Goal: Transaction & Acquisition: Purchase product/service

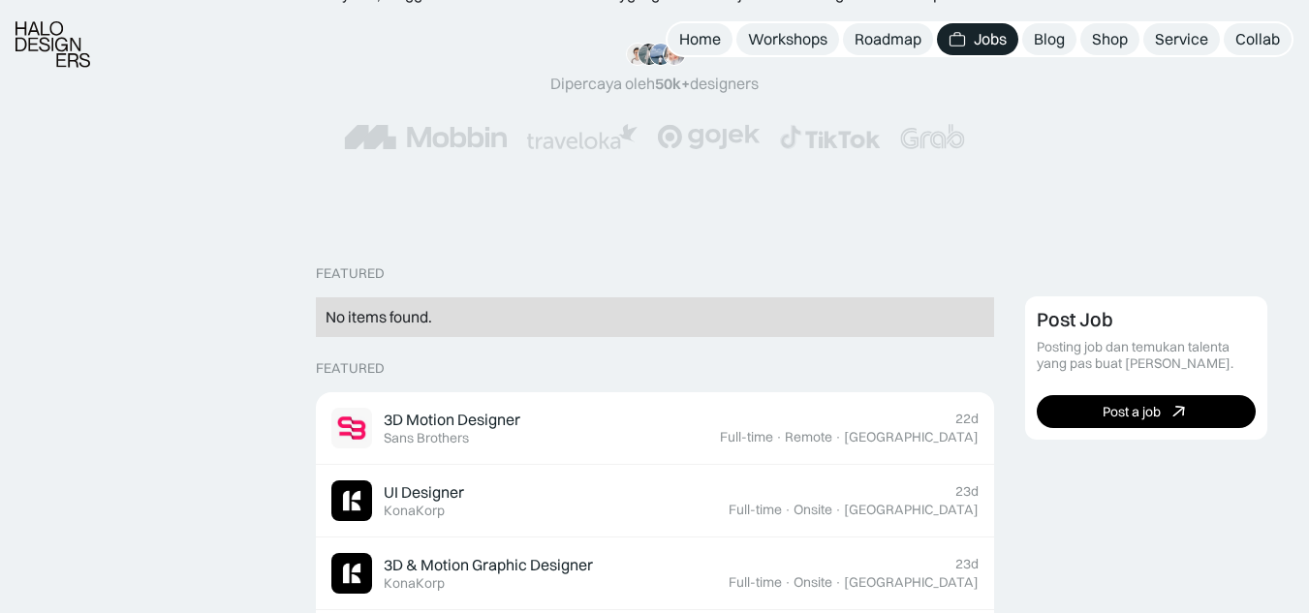
scroll to position [387, 0]
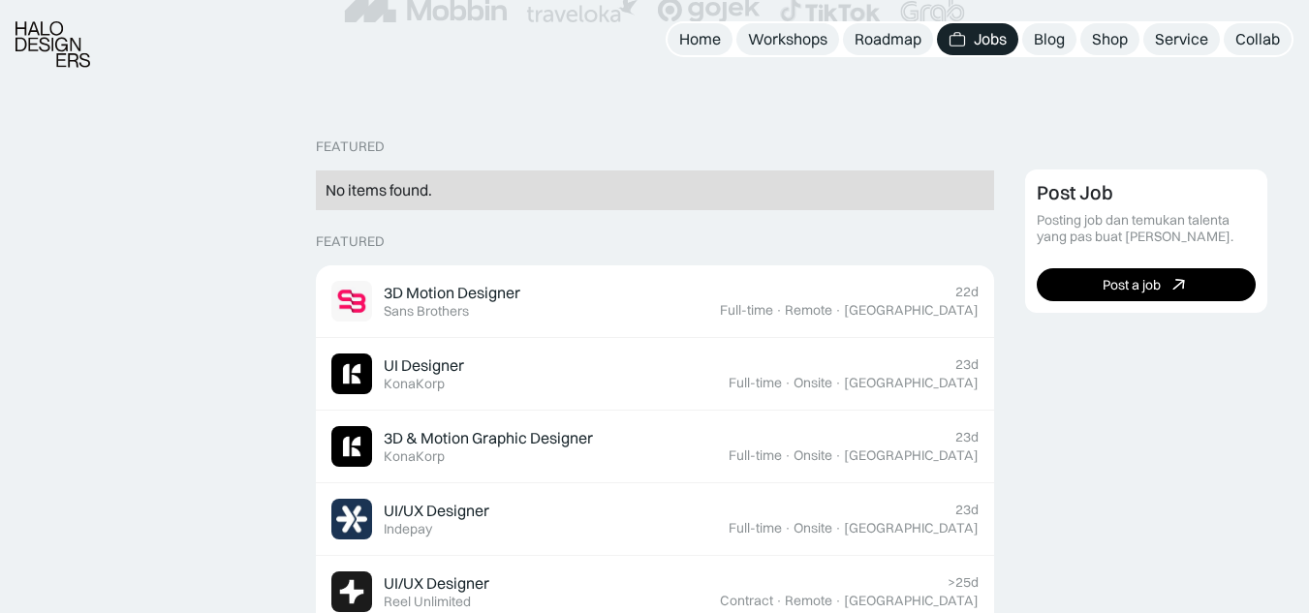
click at [27, 34] on img at bounding box center [52, 44] width 75 height 46
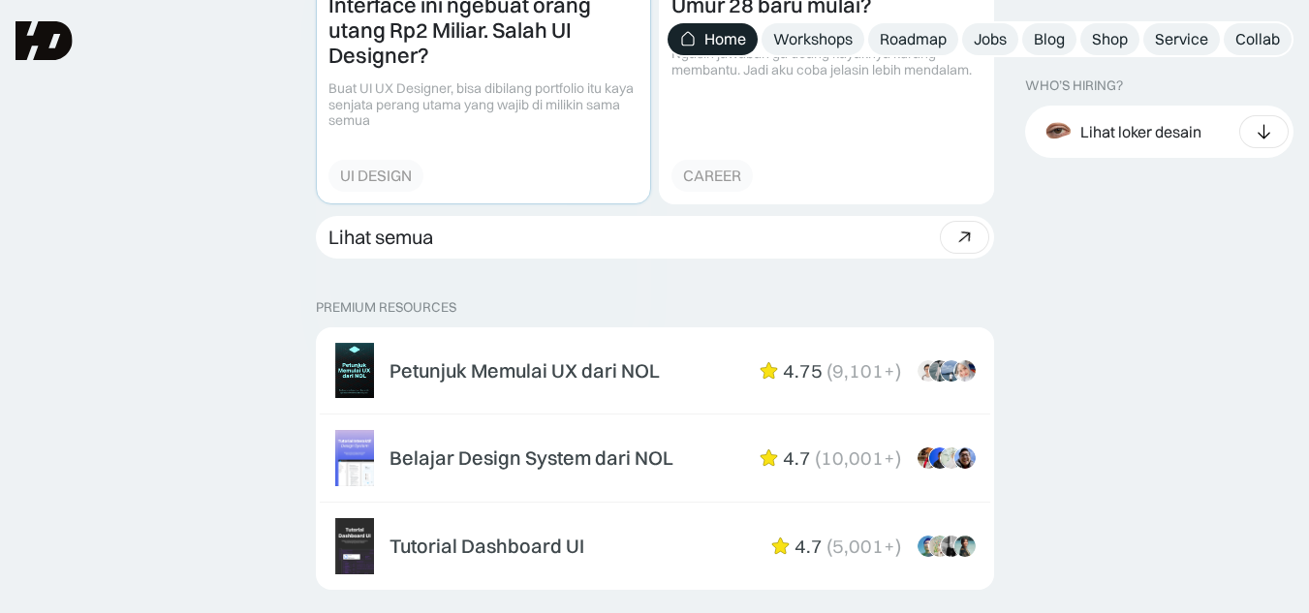
scroll to position [2906, 0]
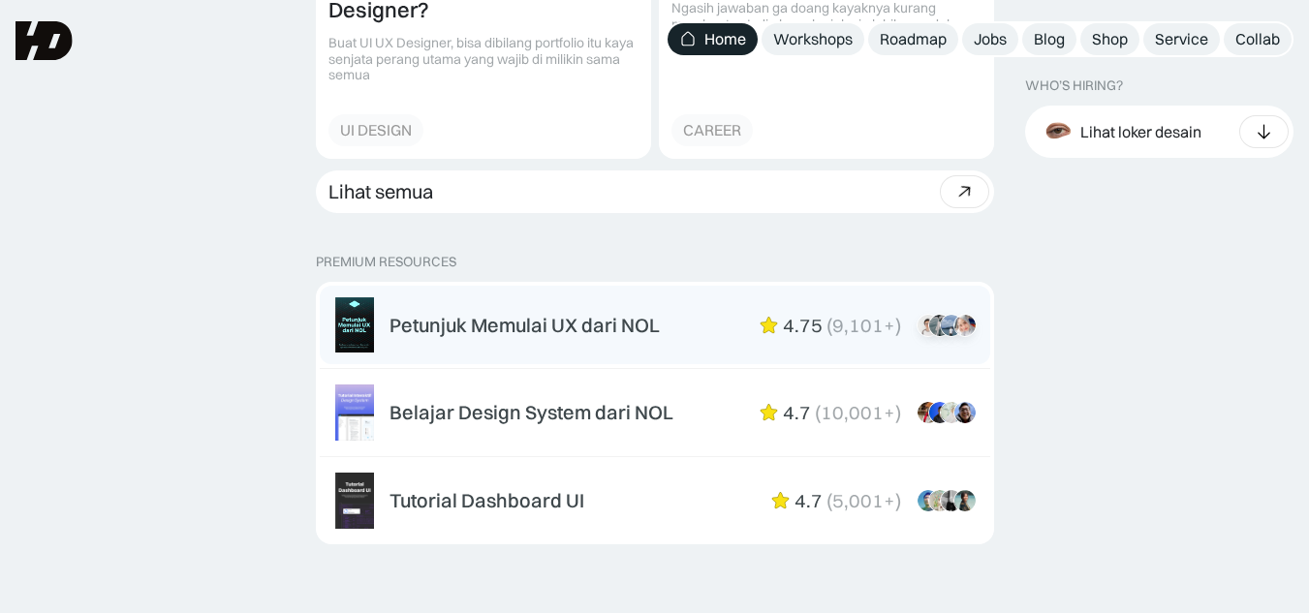
click at [525, 331] on div "Petunjuk Memulai UX dari NOL" at bounding box center [524, 325] width 270 height 23
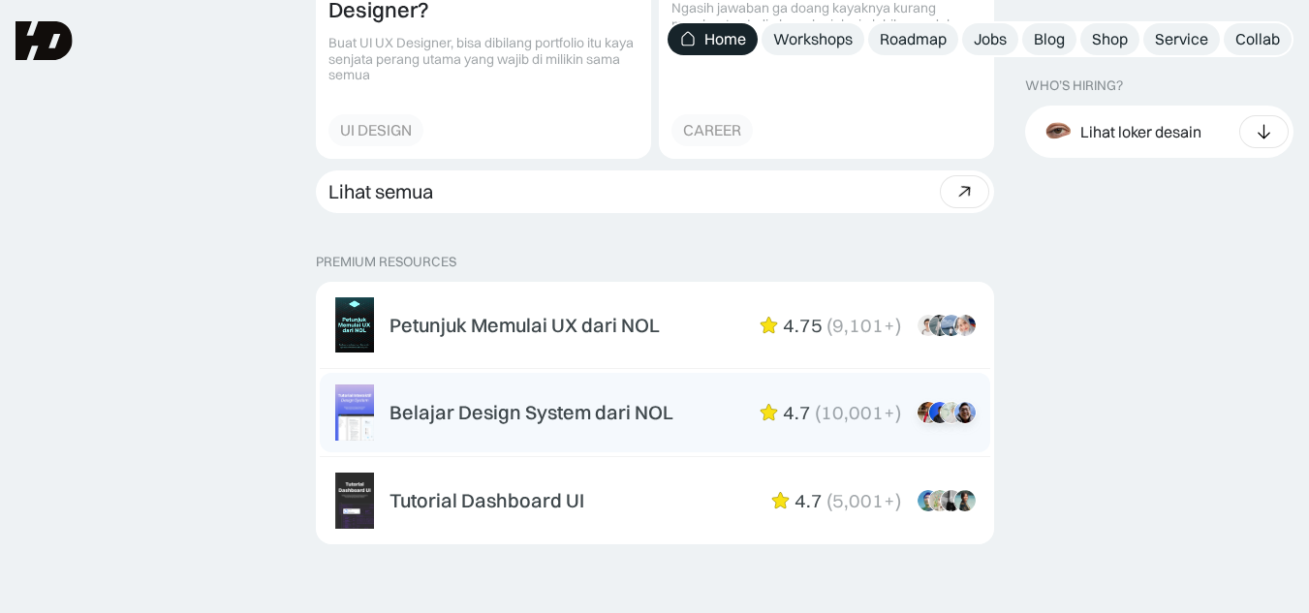
click at [479, 414] on div "Belajar Design System dari NOL" at bounding box center [531, 412] width 284 height 23
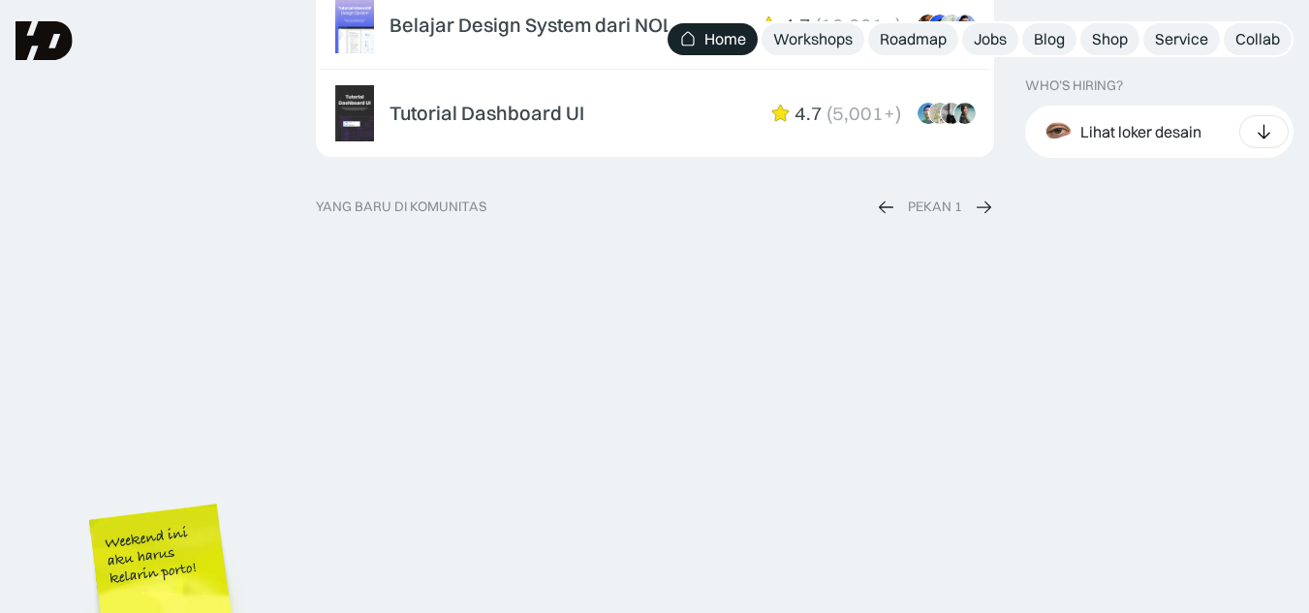
scroll to position [3584, 0]
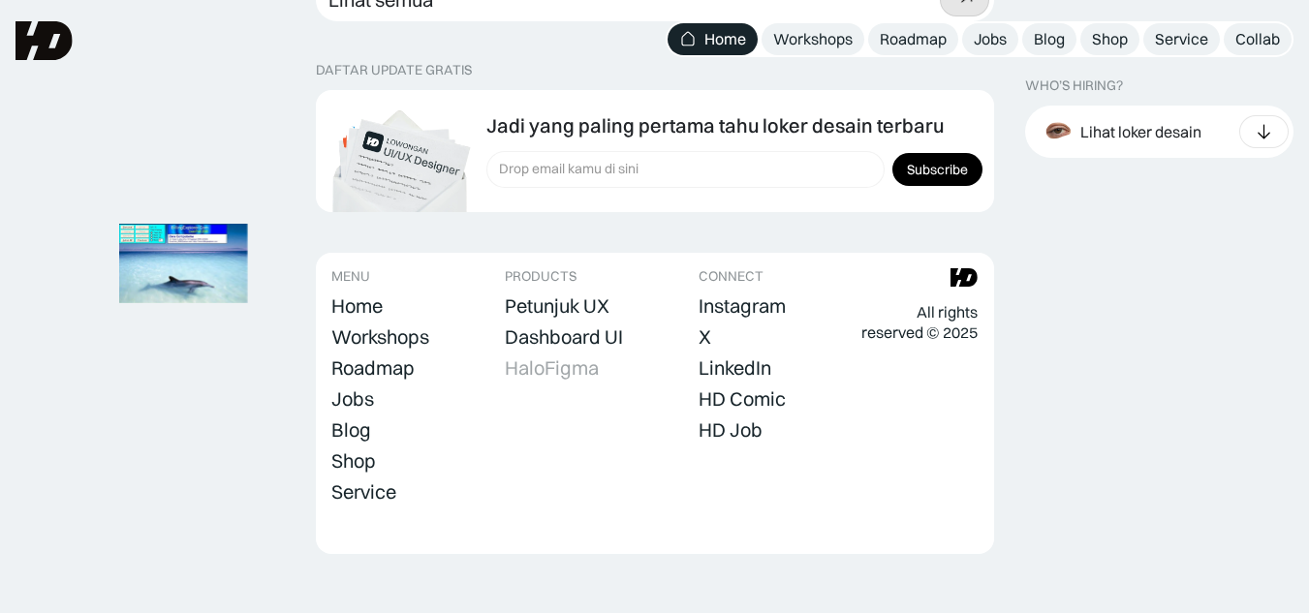
scroll to position [7124, 0]
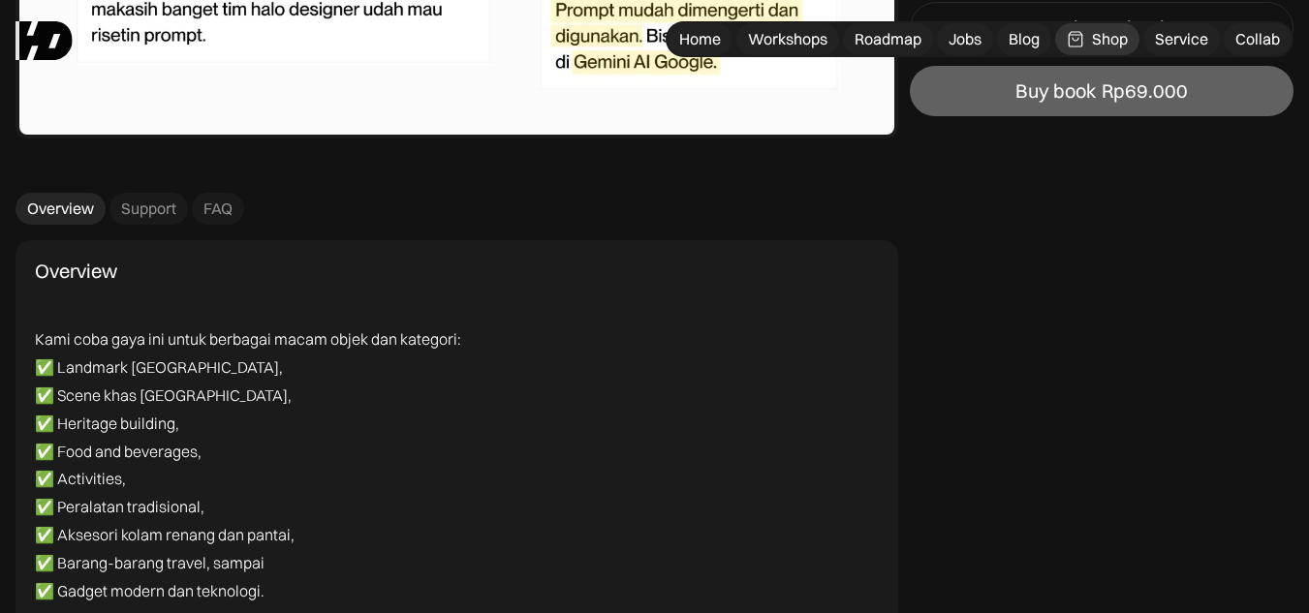
scroll to position [5425, 0]
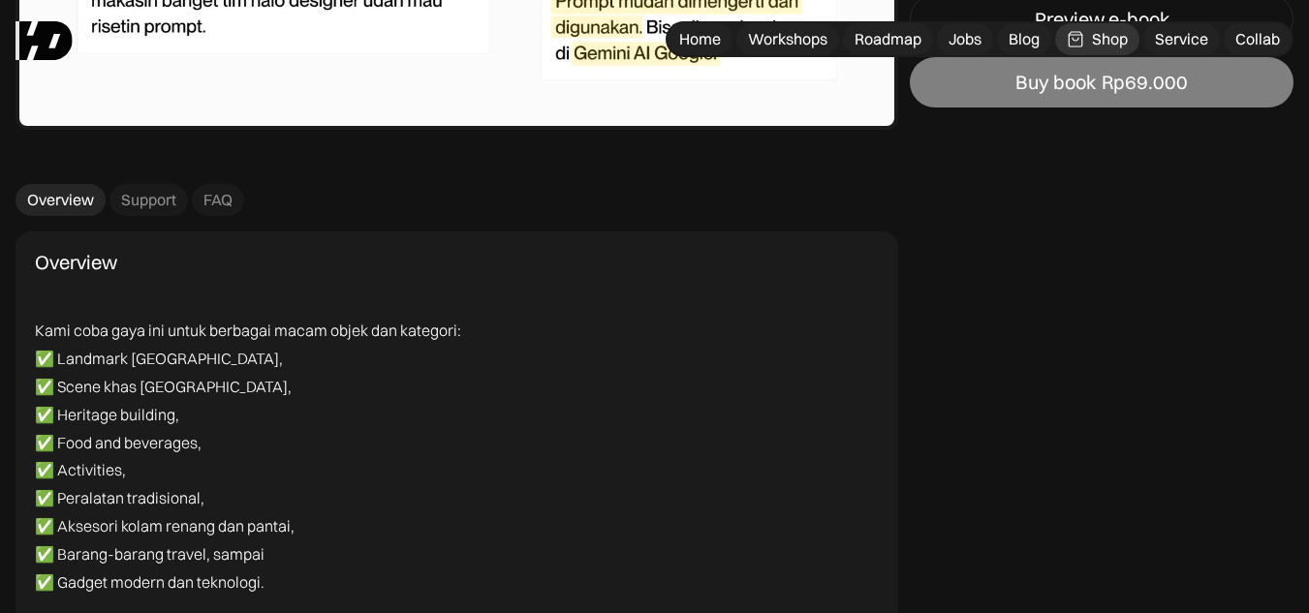
click at [1190, 96] on link "Buy book Rp69.000" at bounding box center [1102, 83] width 384 height 50
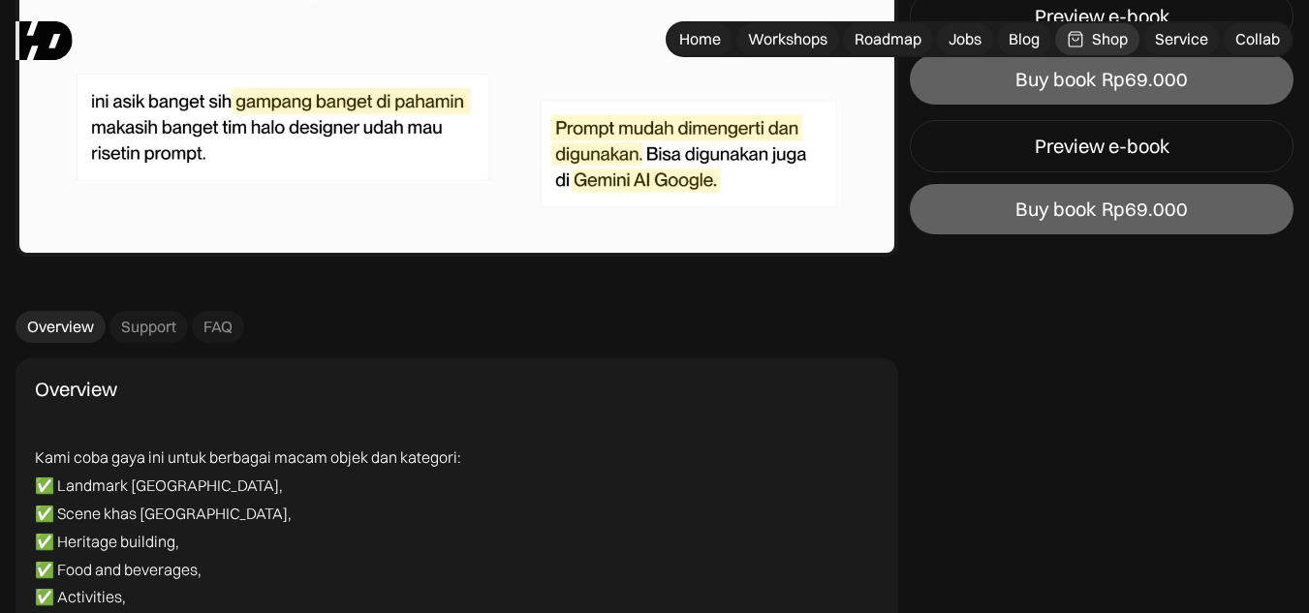
scroll to position [5134, 0]
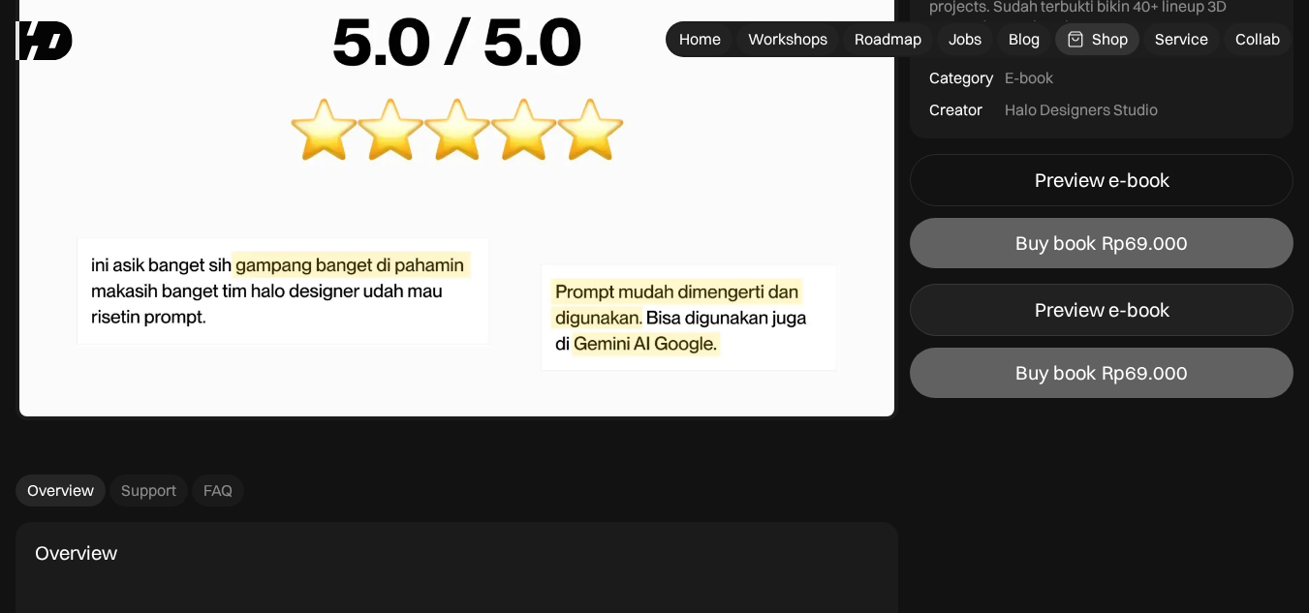
click at [1174, 318] on link "Preview e-book" at bounding box center [1102, 311] width 384 height 52
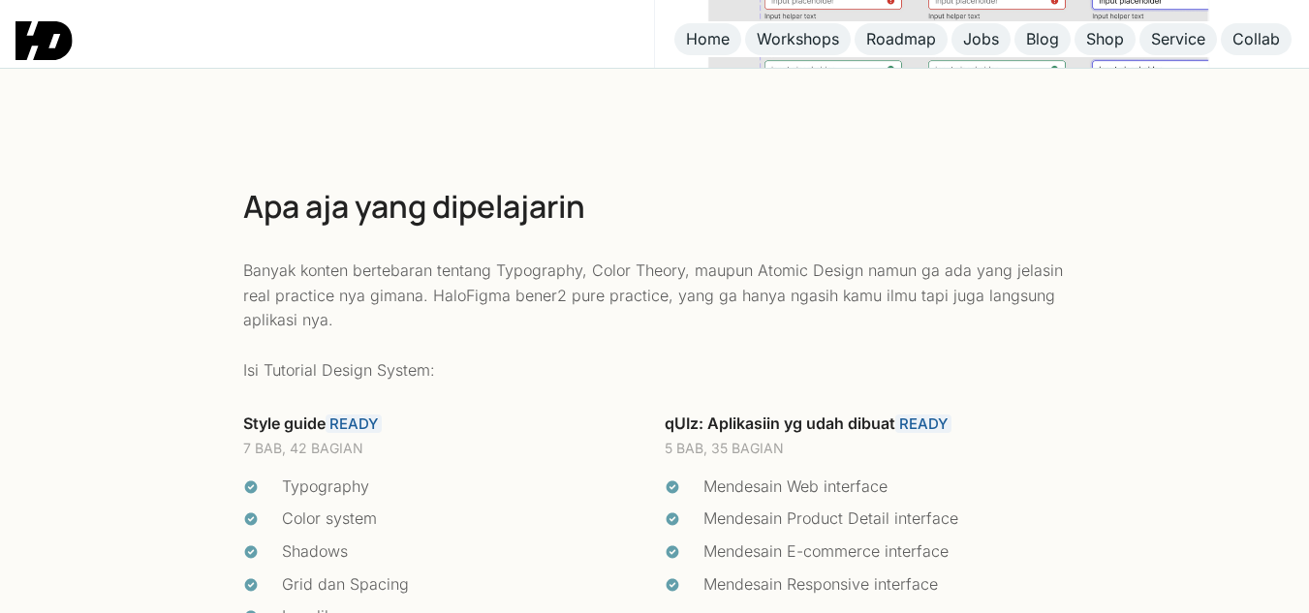
scroll to position [3972, 0]
